Goal: Transaction & Acquisition: Purchase product/service

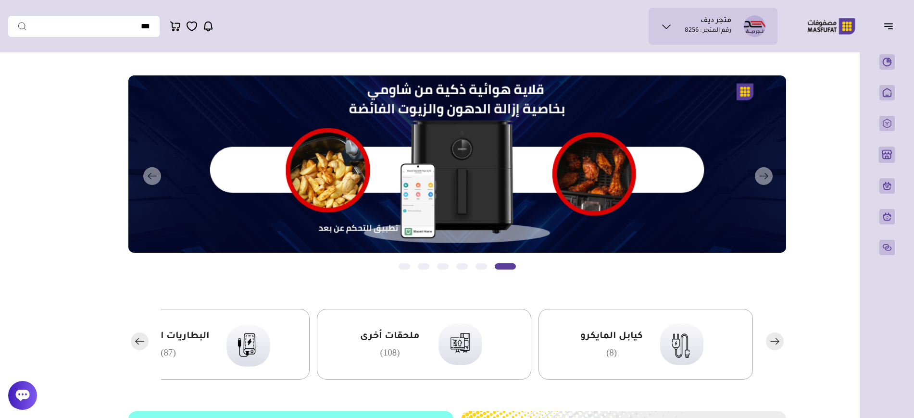
scroll to position [29, 0]
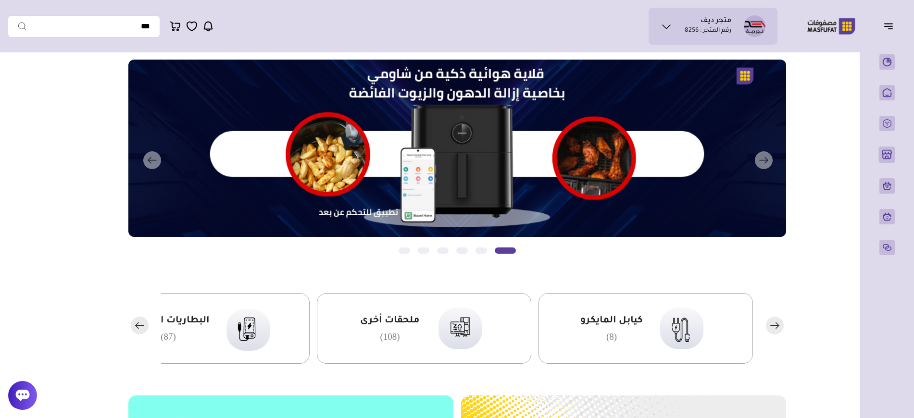
click at [138, 323] on rect "button" at bounding box center [140, 326] width 18 height 18
click at [139, 323] on rect "button" at bounding box center [140, 326] width 18 height 18
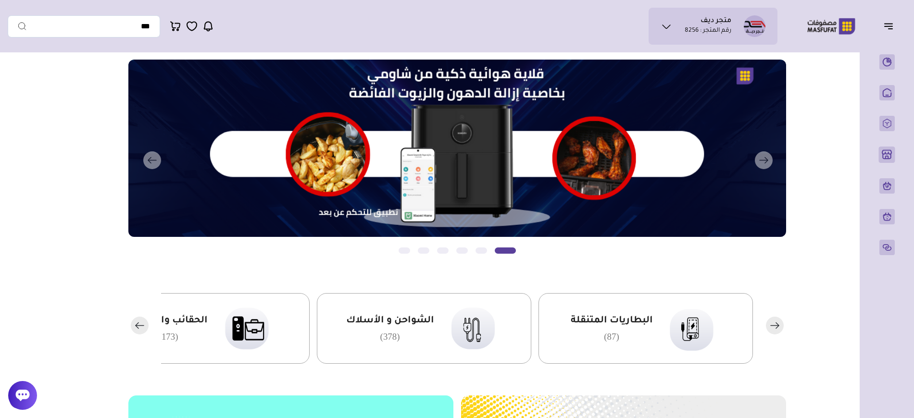
click at [139, 323] on rect "button" at bounding box center [140, 326] width 18 height 18
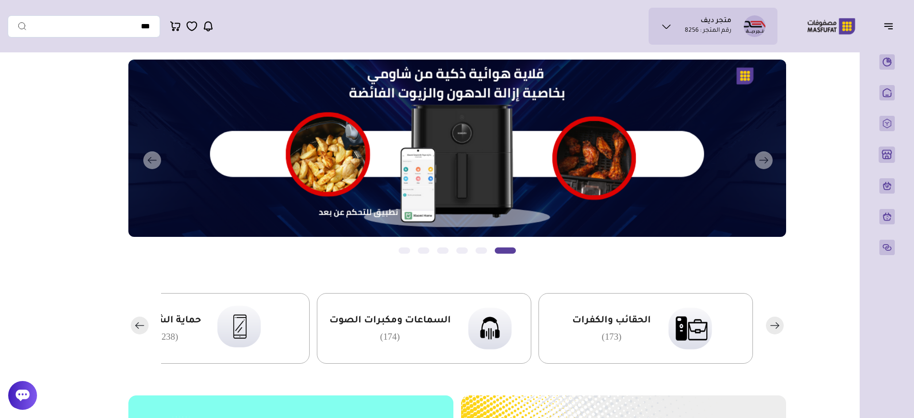
click at [139, 323] on rect "button" at bounding box center [140, 326] width 18 height 18
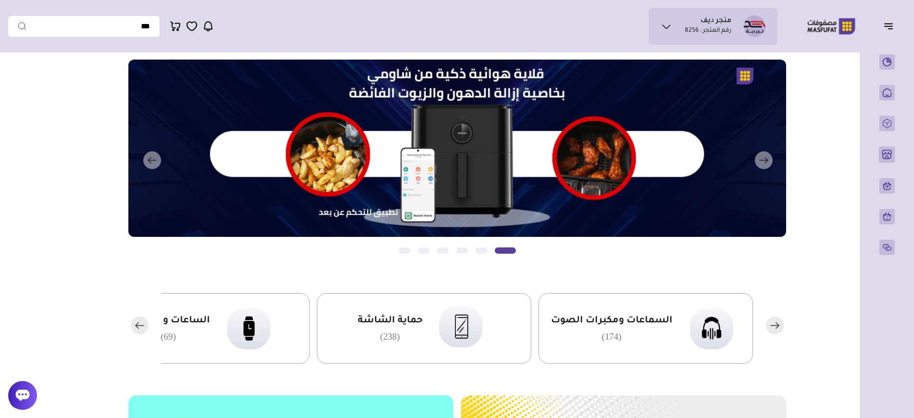
click at [139, 323] on rect "button" at bounding box center [140, 326] width 18 height 18
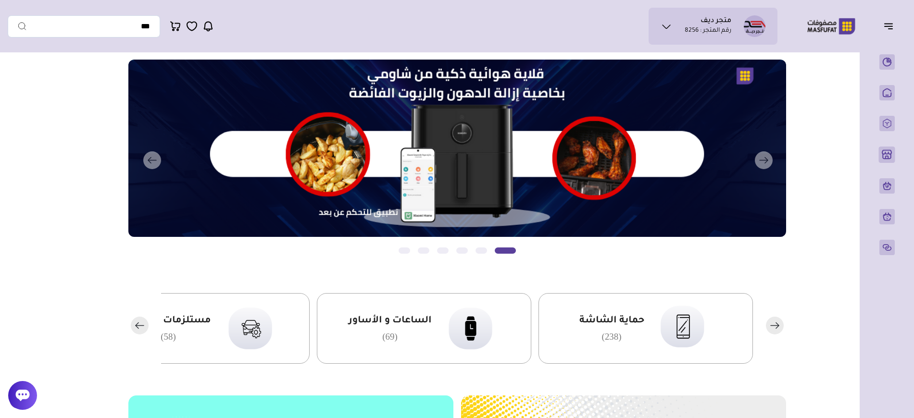
click at [139, 323] on rect "button" at bounding box center [140, 326] width 18 height 18
click at [667, 334] on img at bounding box center [692, 328] width 59 height 57
click at [485, 331] on img at bounding box center [471, 328] width 59 height 57
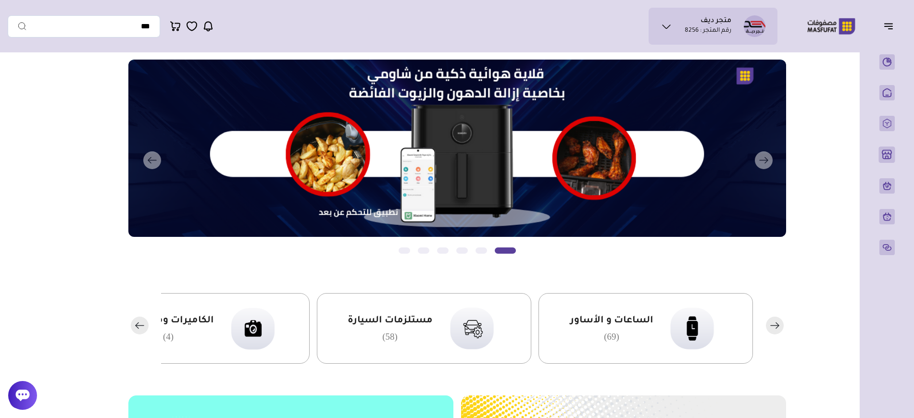
scroll to position [31, 0]
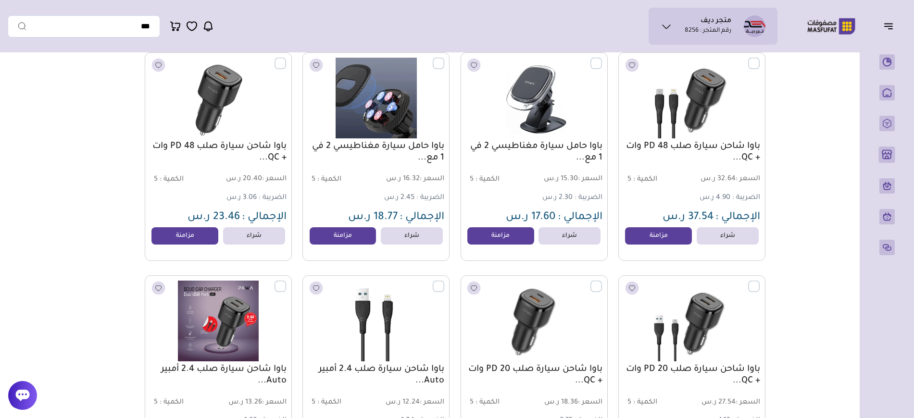
scroll to position [345, 0]
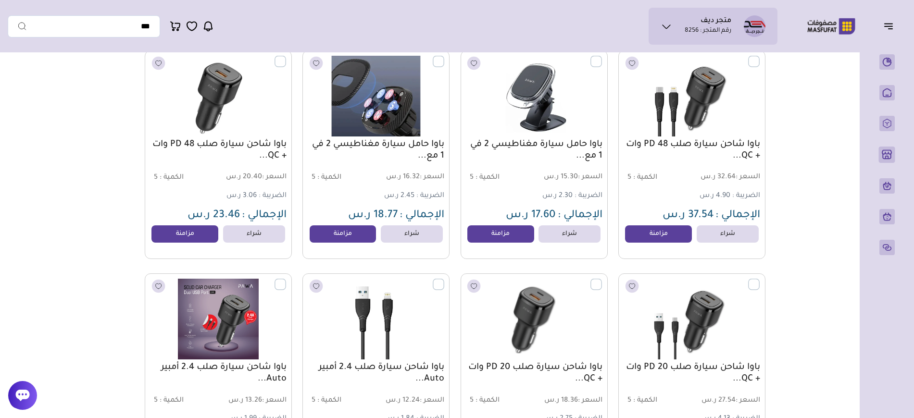
click at [370, 121] on img at bounding box center [375, 95] width 149 height 89
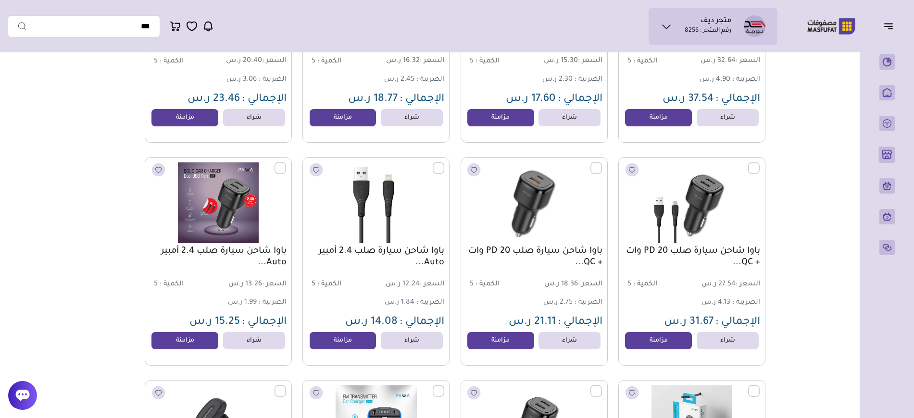
scroll to position [524, 0]
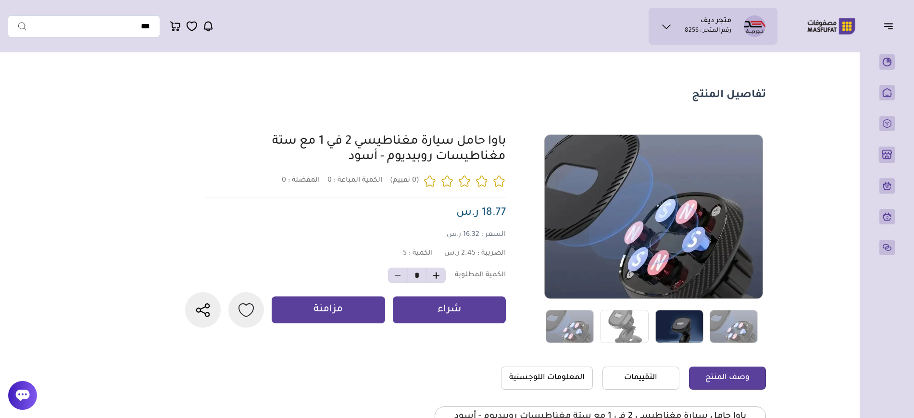
click at [674, 327] on div at bounding box center [681, 327] width 602 height 34
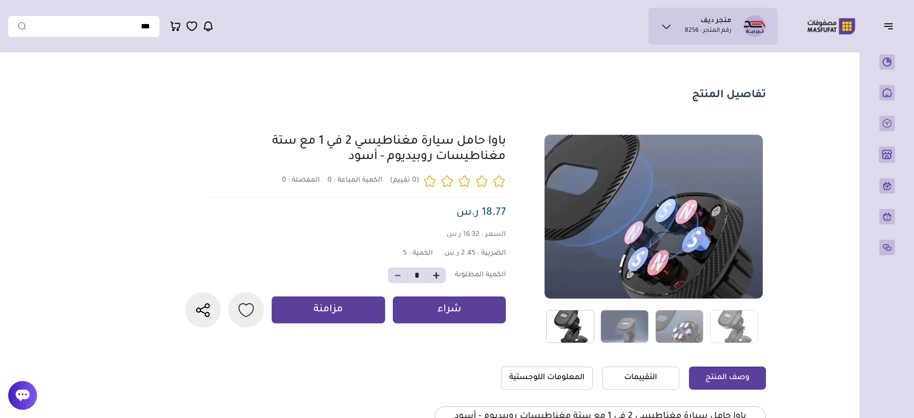
click at [577, 323] on img at bounding box center [570, 326] width 48 height 33
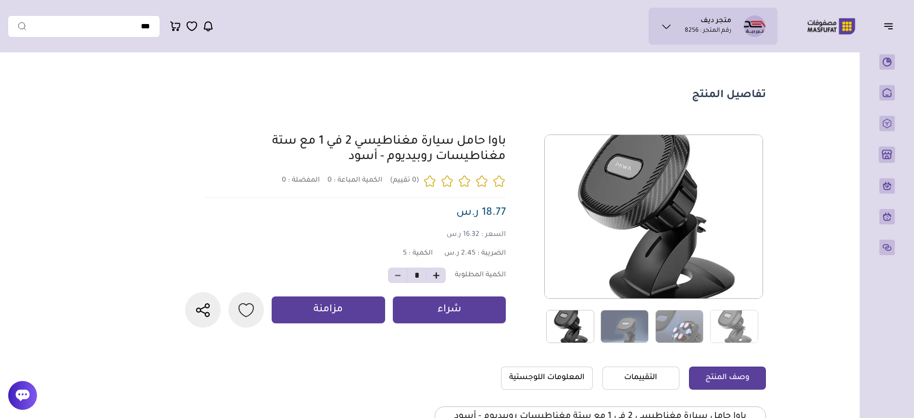
click at [718, 37] on div "متجر ديف رقم المتجر : 8256" at bounding box center [713, 26] width 129 height 37
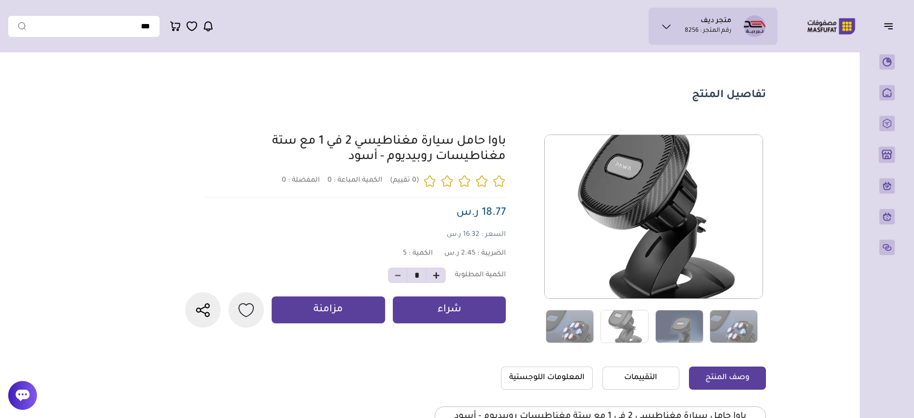
click at [675, 21] on ul "متجر ديف رقم المتجر : 8256" at bounding box center [712, 26] width 113 height 22
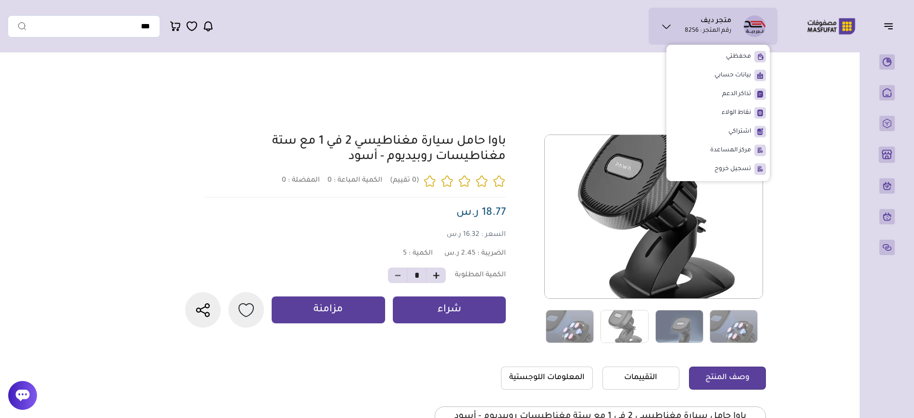
click at [614, 107] on section "تفاصيل المنتج 0 المفضلة : 0" at bounding box center [425, 265] width 692 height 416
